Goal: Transaction & Acquisition: Purchase product/service

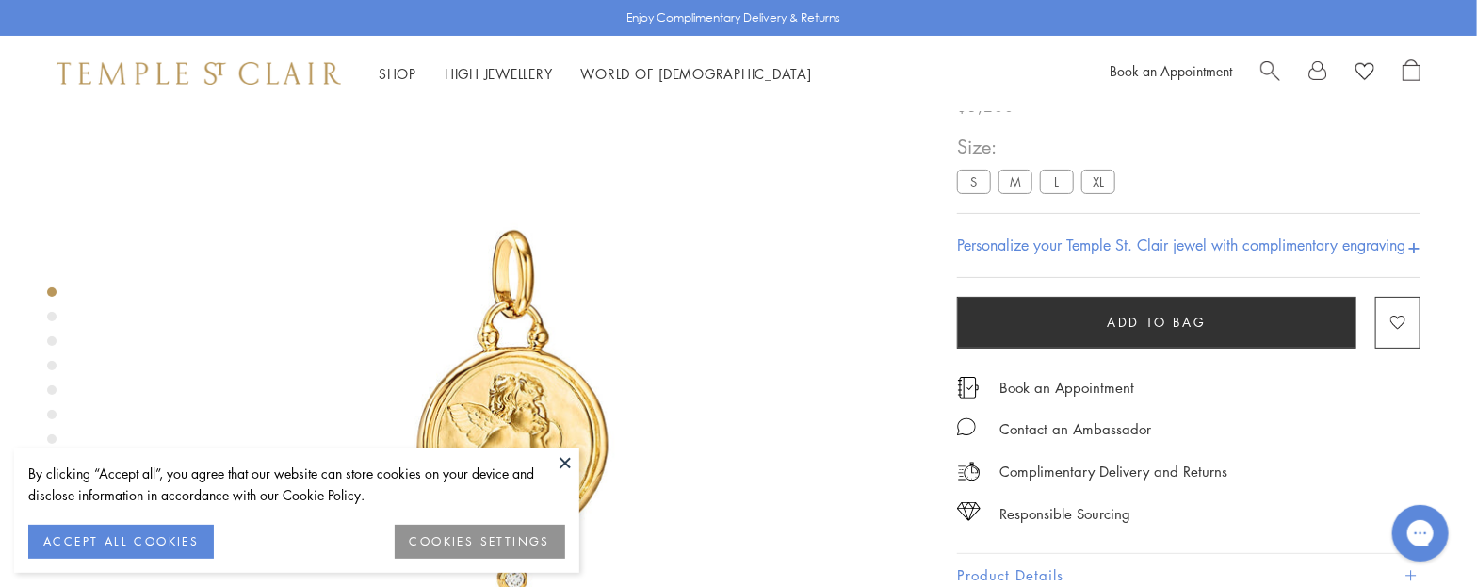
scroll to position [111, 0]
click at [566, 470] on button at bounding box center [565, 463] width 28 height 28
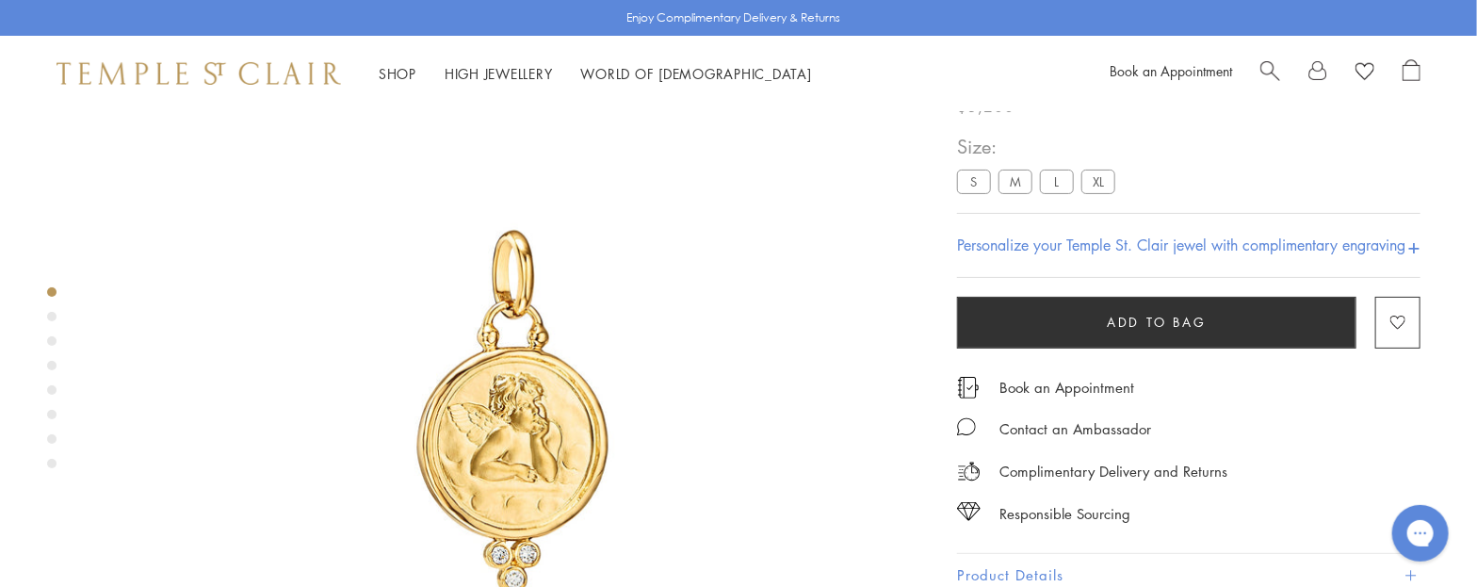
click at [1022, 180] on label "M" at bounding box center [1016, 182] width 34 height 24
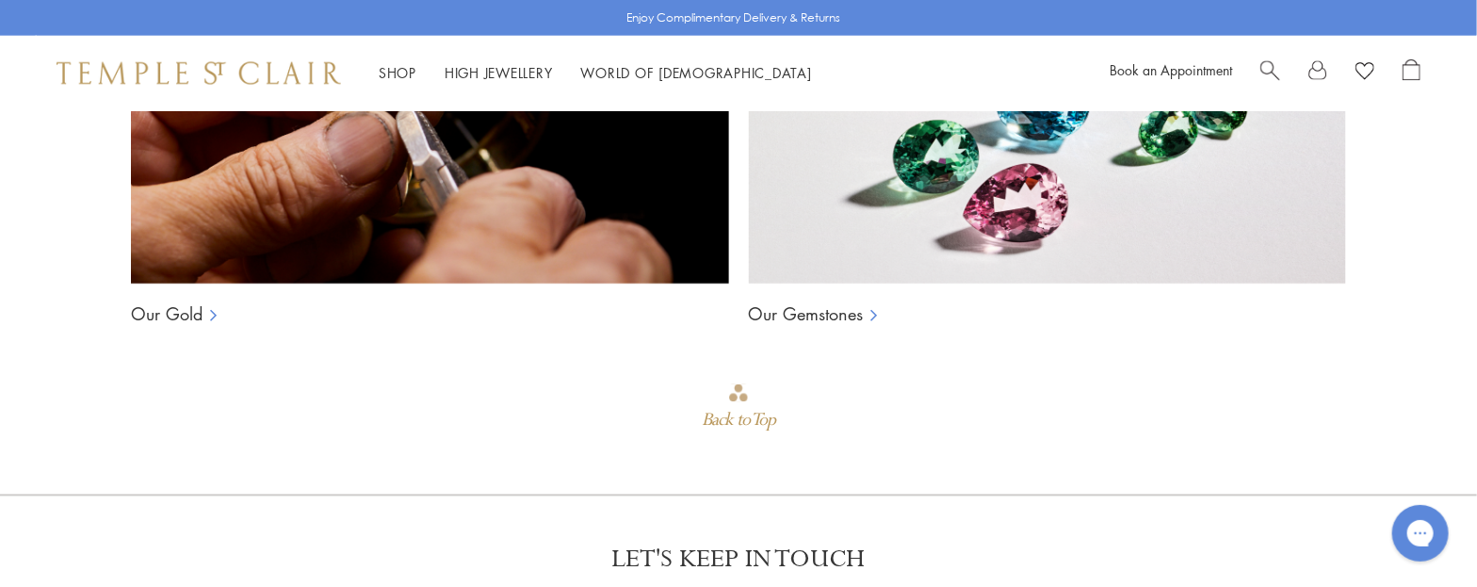
scroll to position [1904, 0]
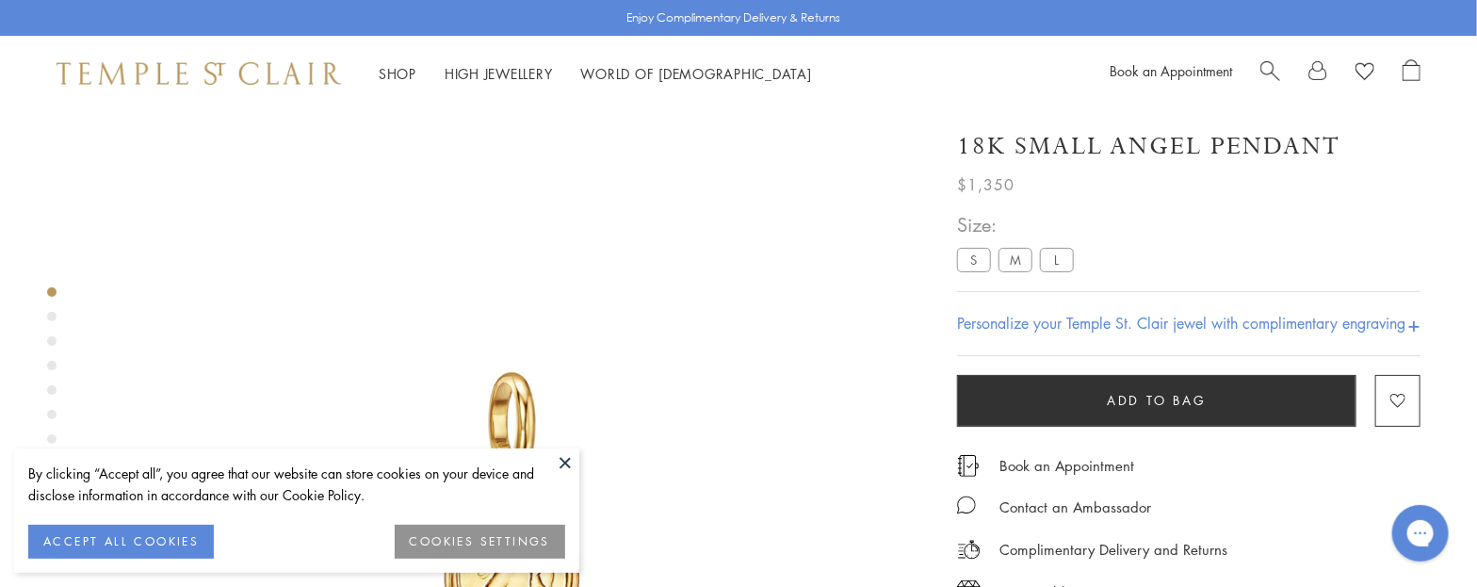
click at [1013, 259] on label "M" at bounding box center [1016, 260] width 34 height 24
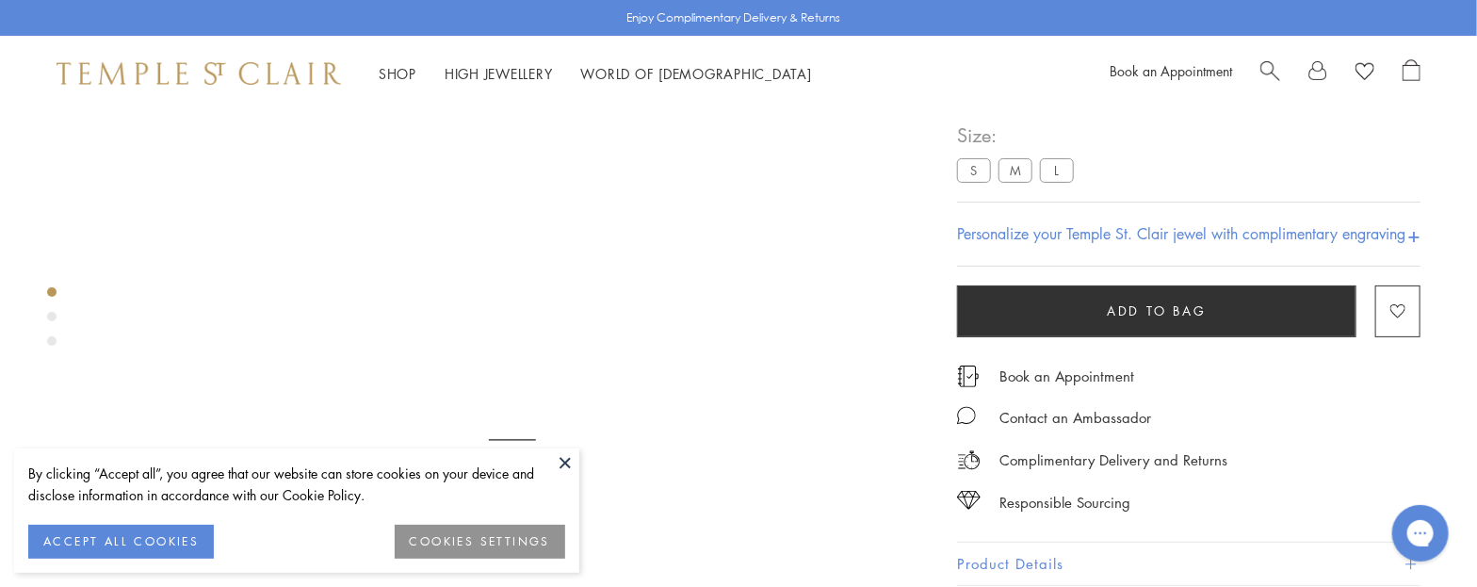
scroll to position [111, 0]
